Goal: Unclear

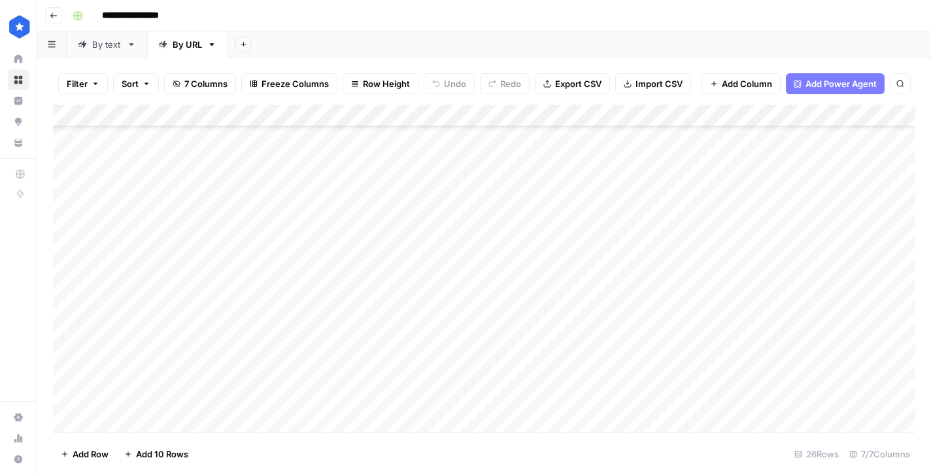
scroll to position [294, 0]
